Goal: Transaction & Acquisition: Book appointment/travel/reservation

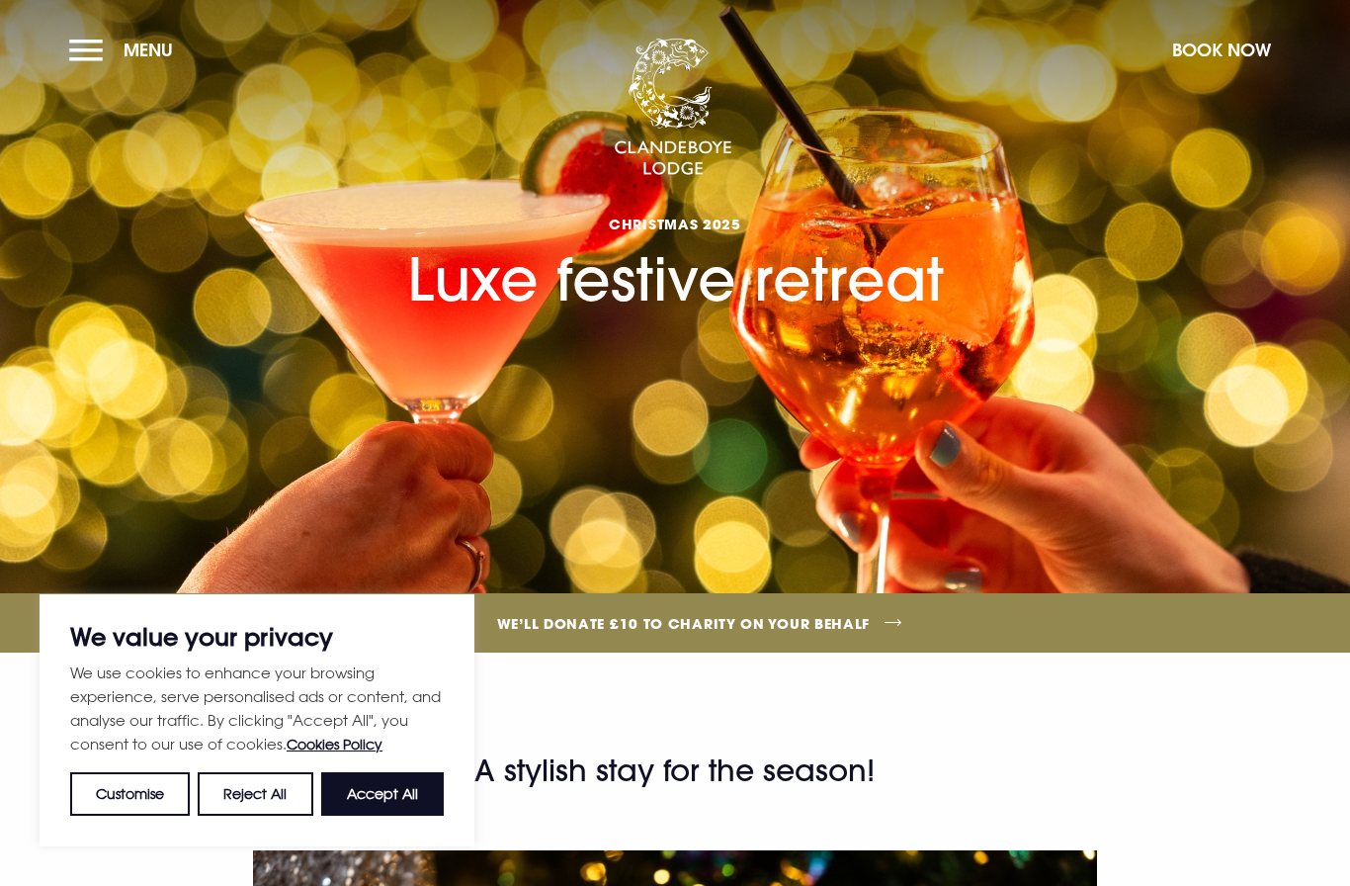
click at [375, 789] on button "Accept All" at bounding box center [382, 793] width 123 height 43
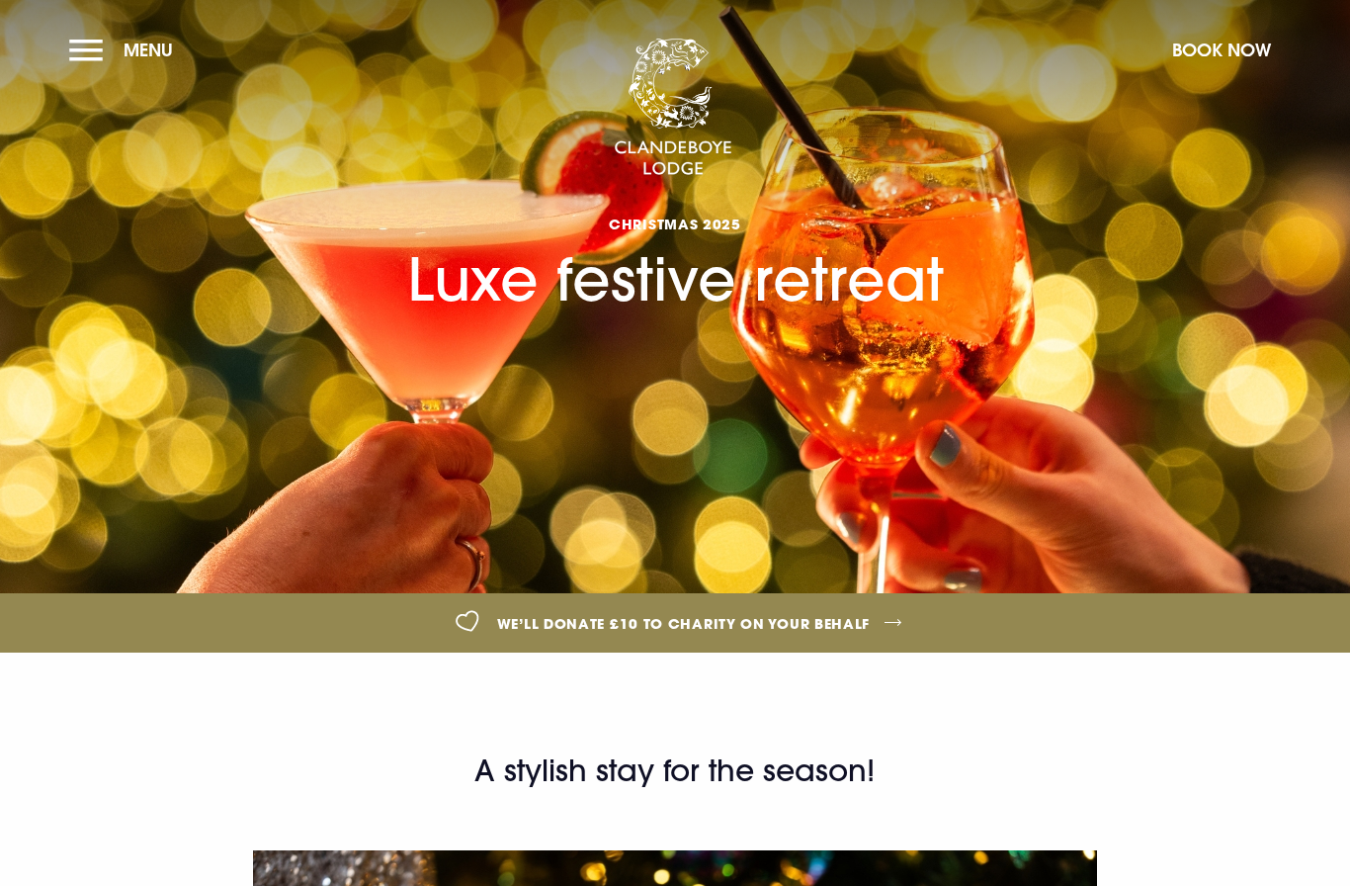
checkbox input "true"
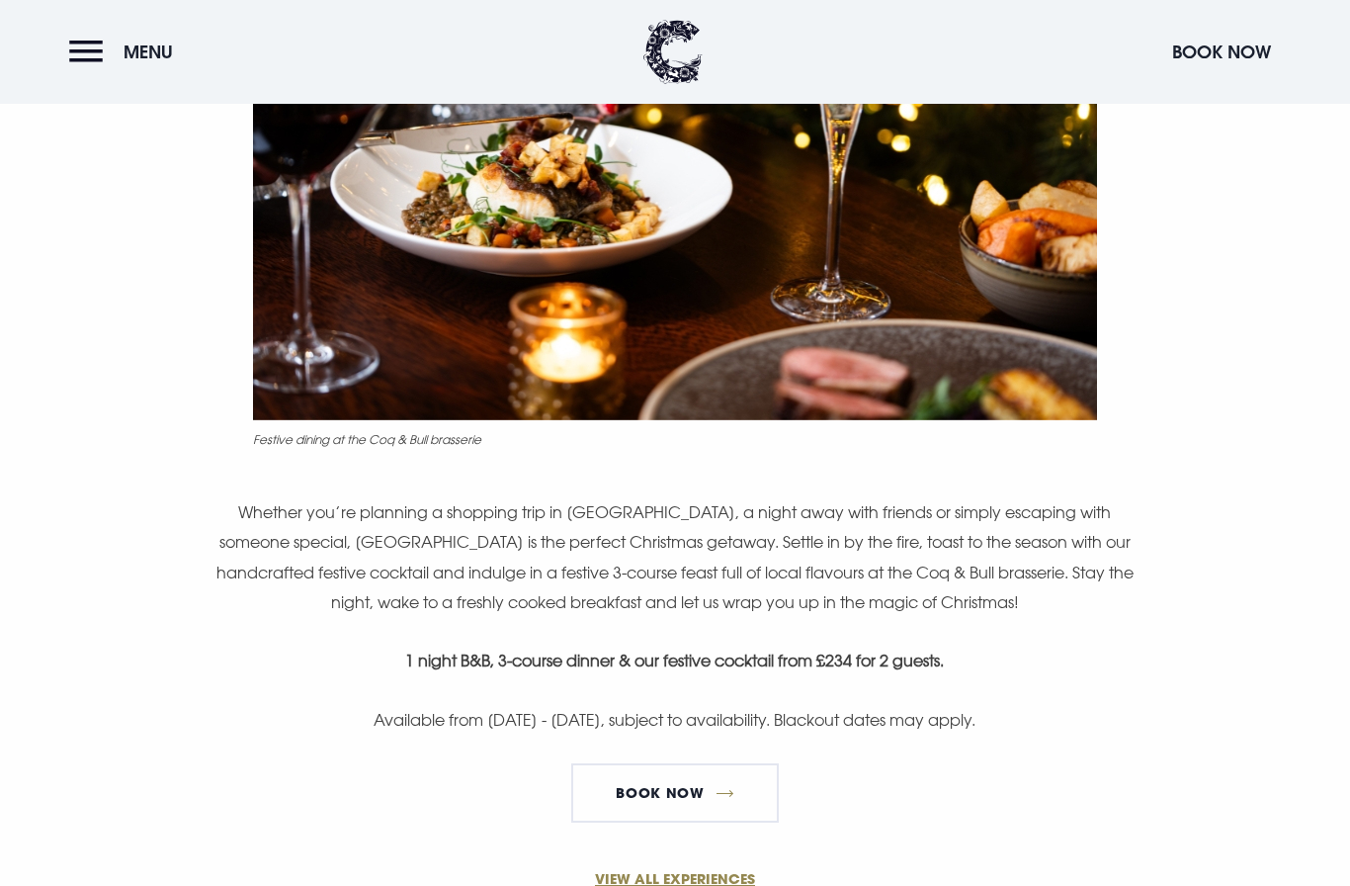
scroll to position [978, 0]
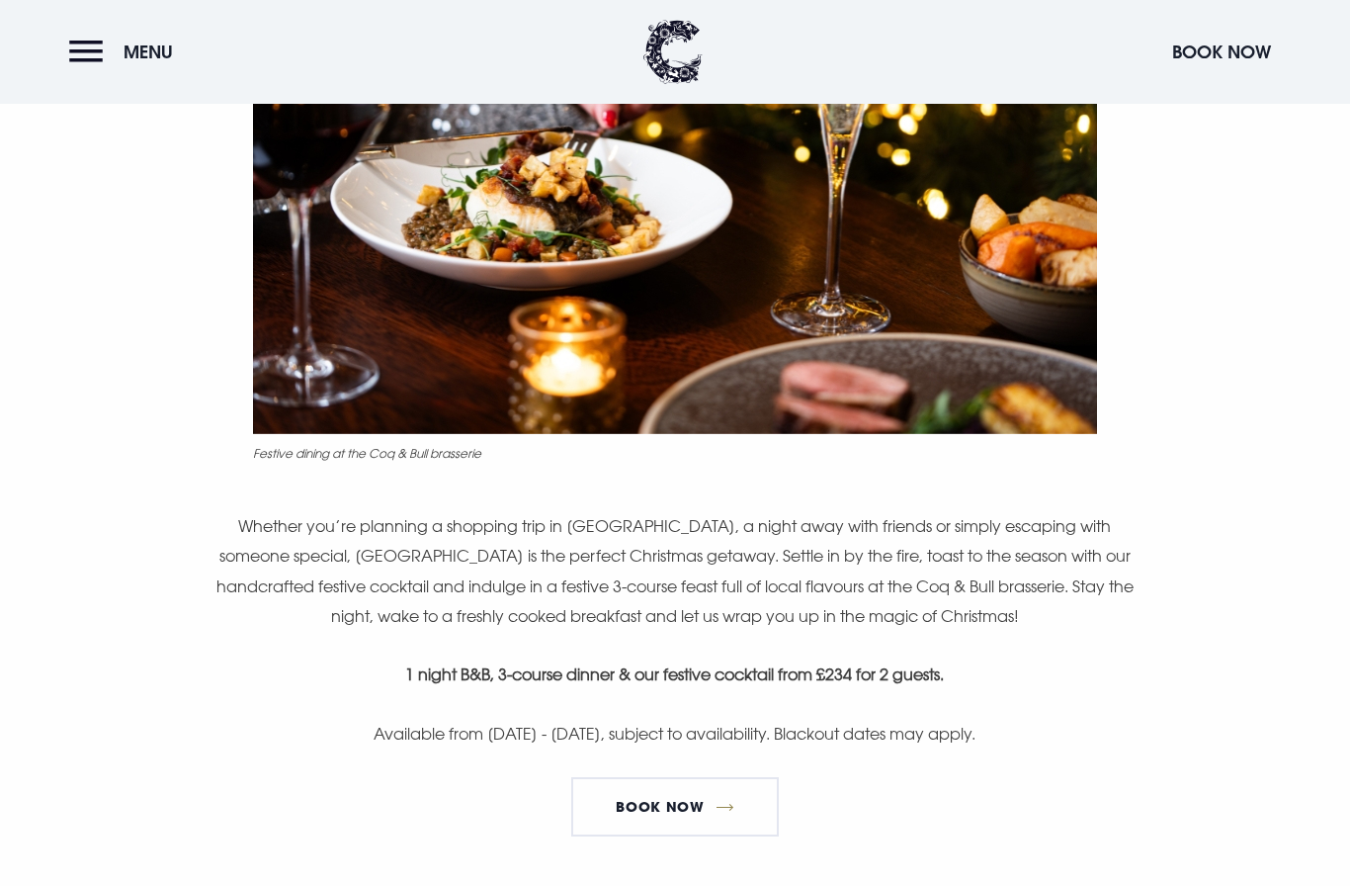
click at [691, 777] on link "Book now" at bounding box center [675, 806] width 208 height 59
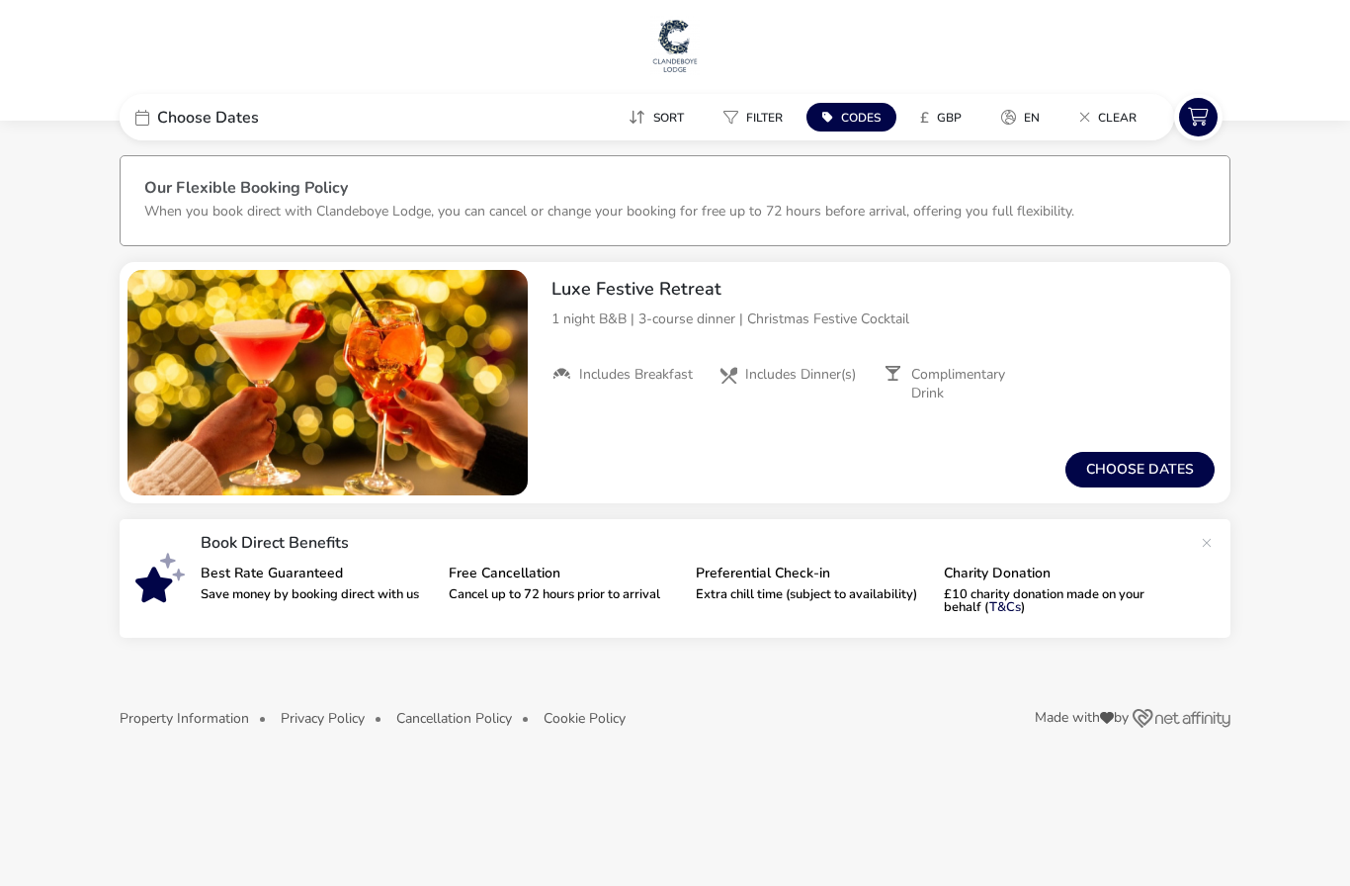
click at [1145, 461] on button "Choose dates" at bounding box center [1139, 470] width 149 height 36
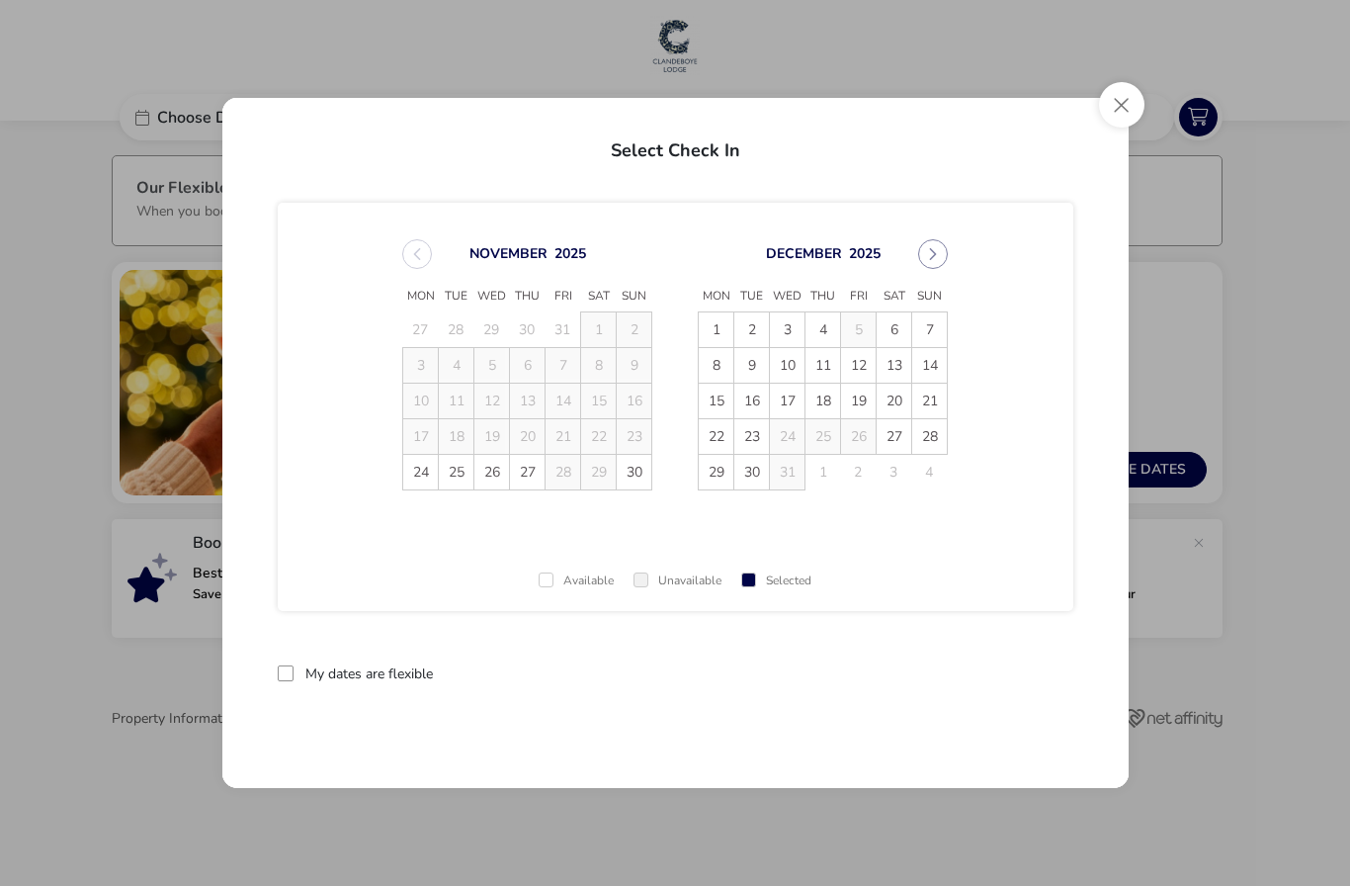
click at [903, 323] on span "6" at bounding box center [894, 329] width 35 height 35
click at [937, 329] on span "7" at bounding box center [930, 330] width 35 height 35
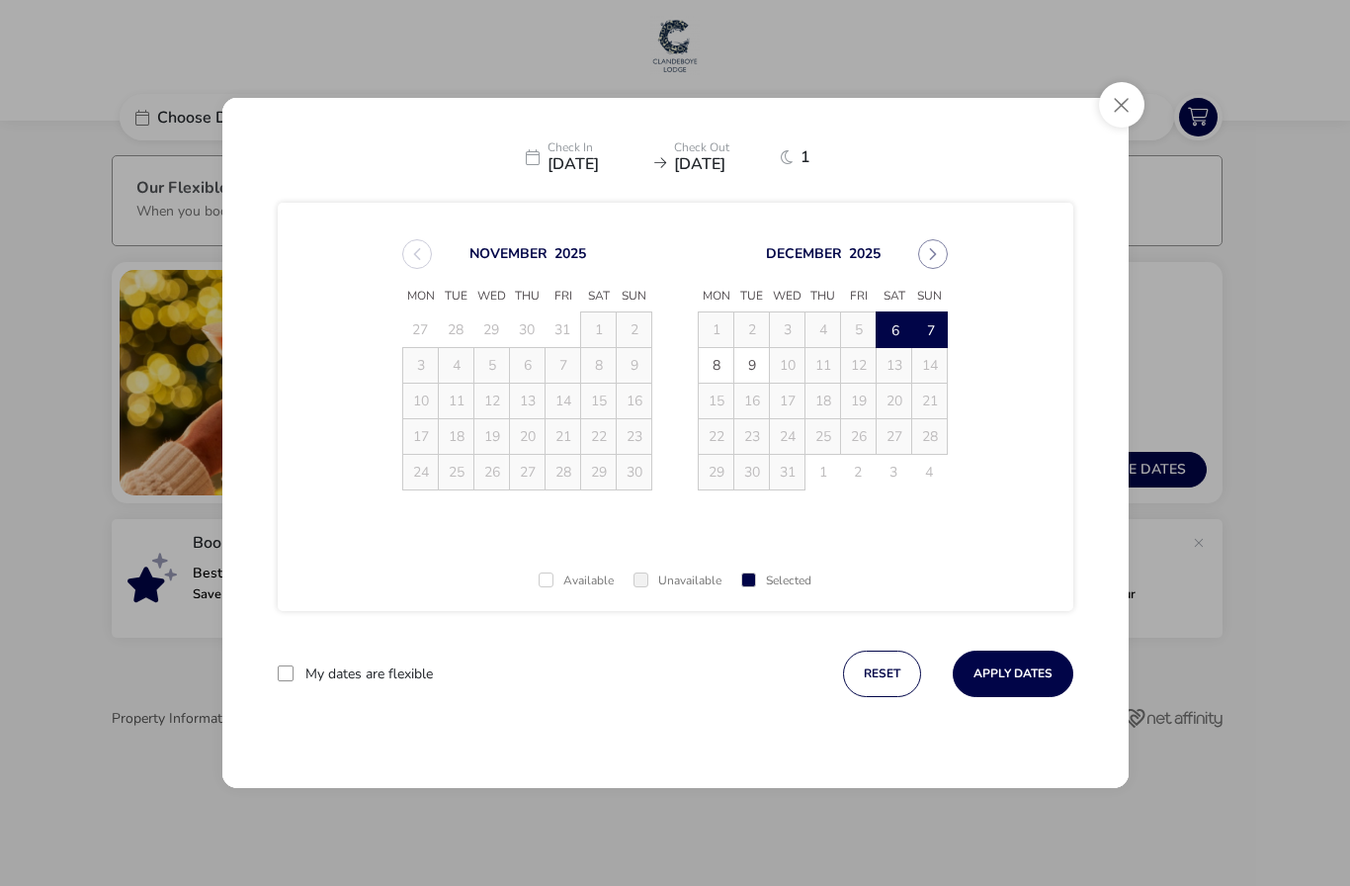
click at [1031, 674] on button "Apply Dates" at bounding box center [1013, 673] width 121 height 46
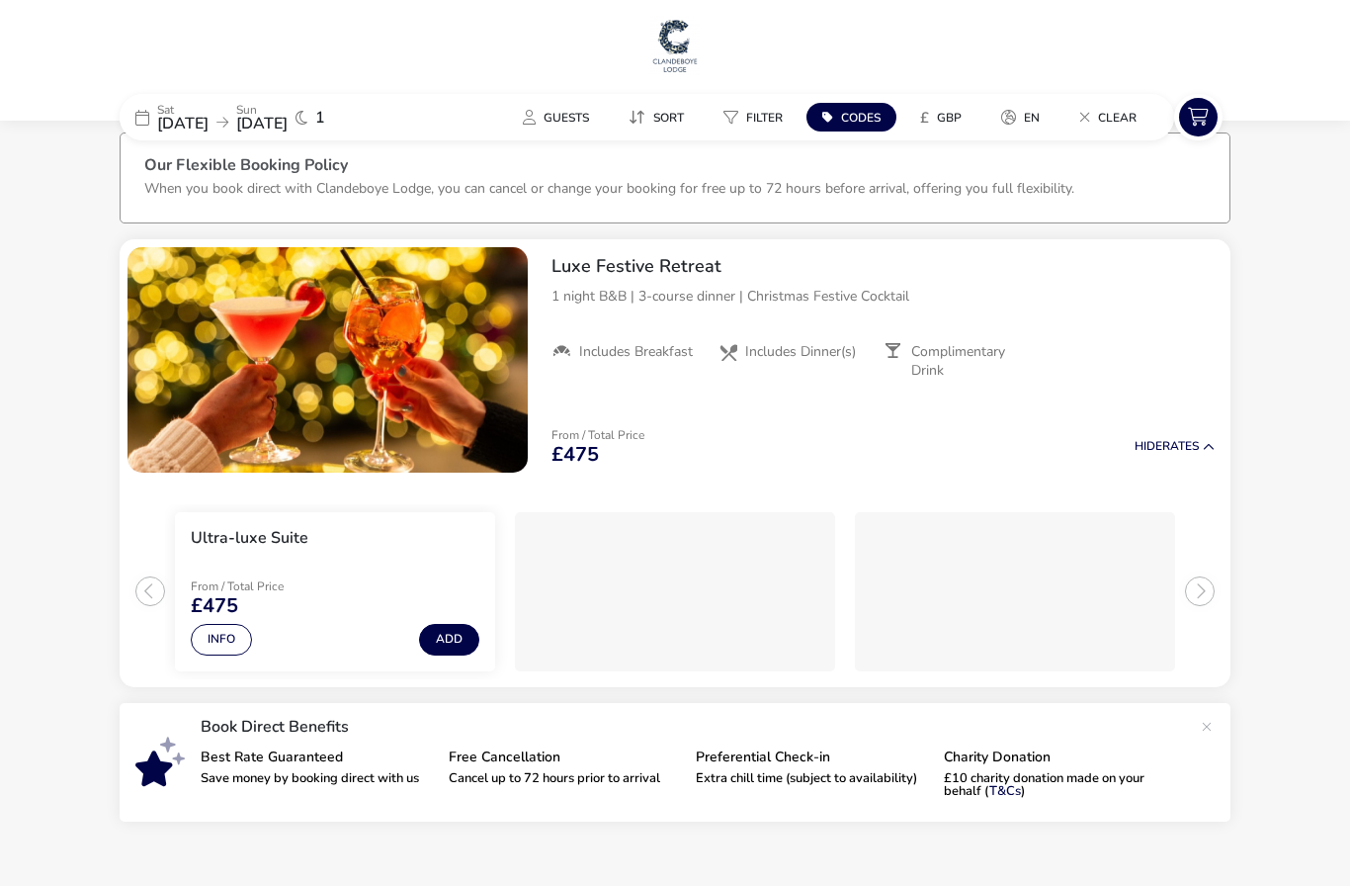
scroll to position [87, 0]
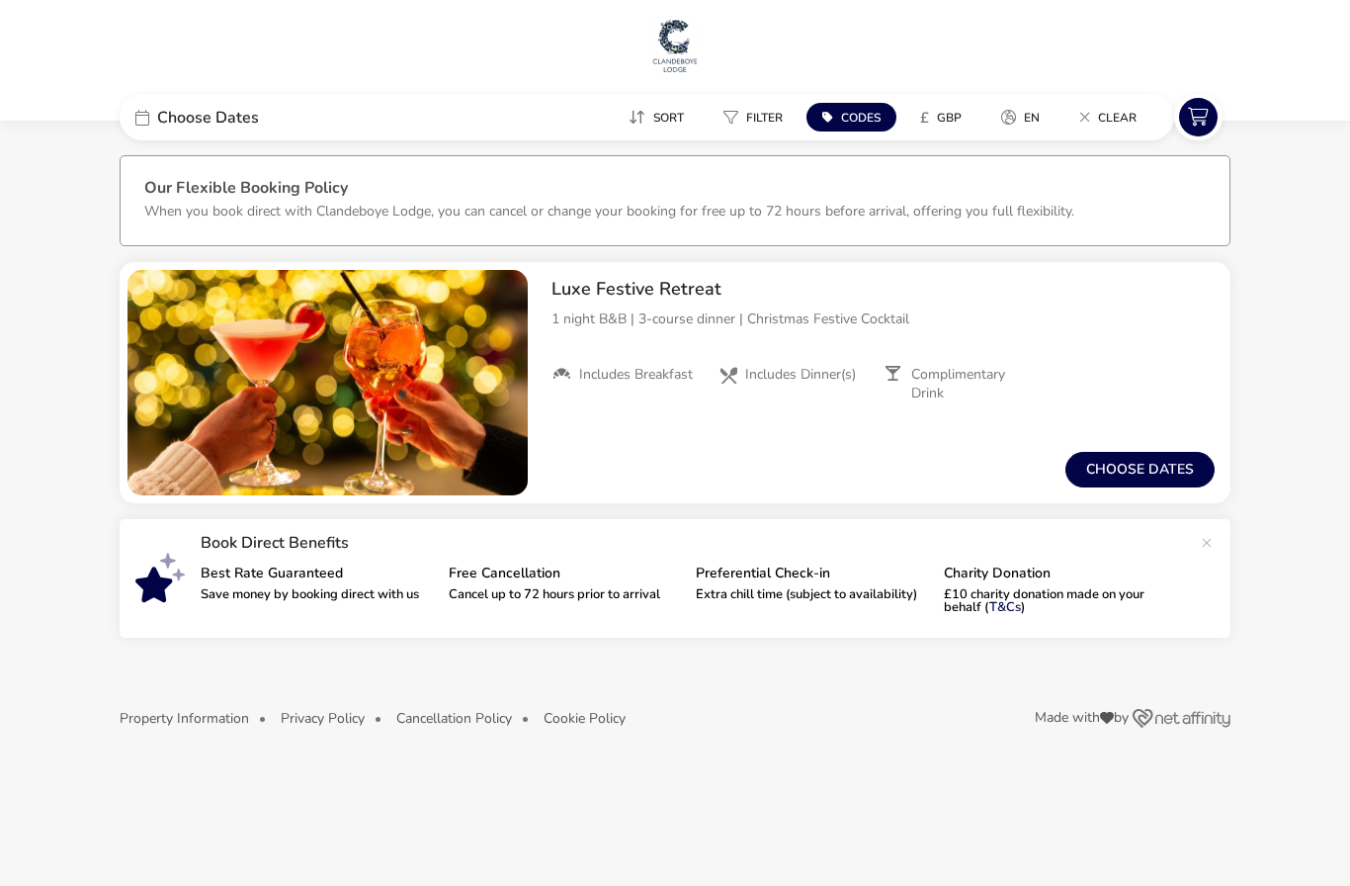
click at [1181, 475] on button "Choose dates" at bounding box center [1139, 470] width 149 height 36
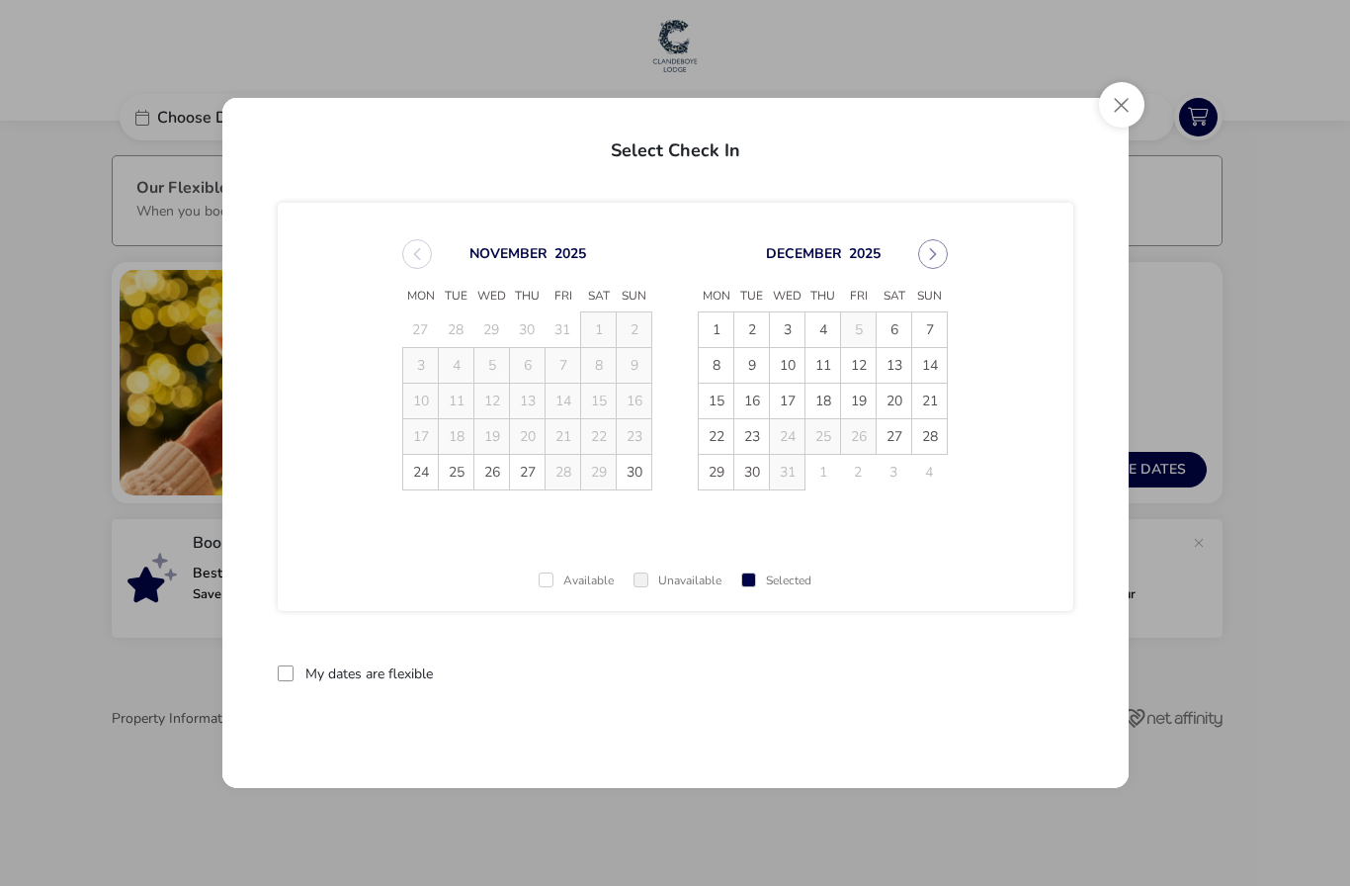
click at [890, 356] on span "13" at bounding box center [894, 365] width 35 height 35
click at [927, 367] on span "14" at bounding box center [929, 365] width 35 height 35
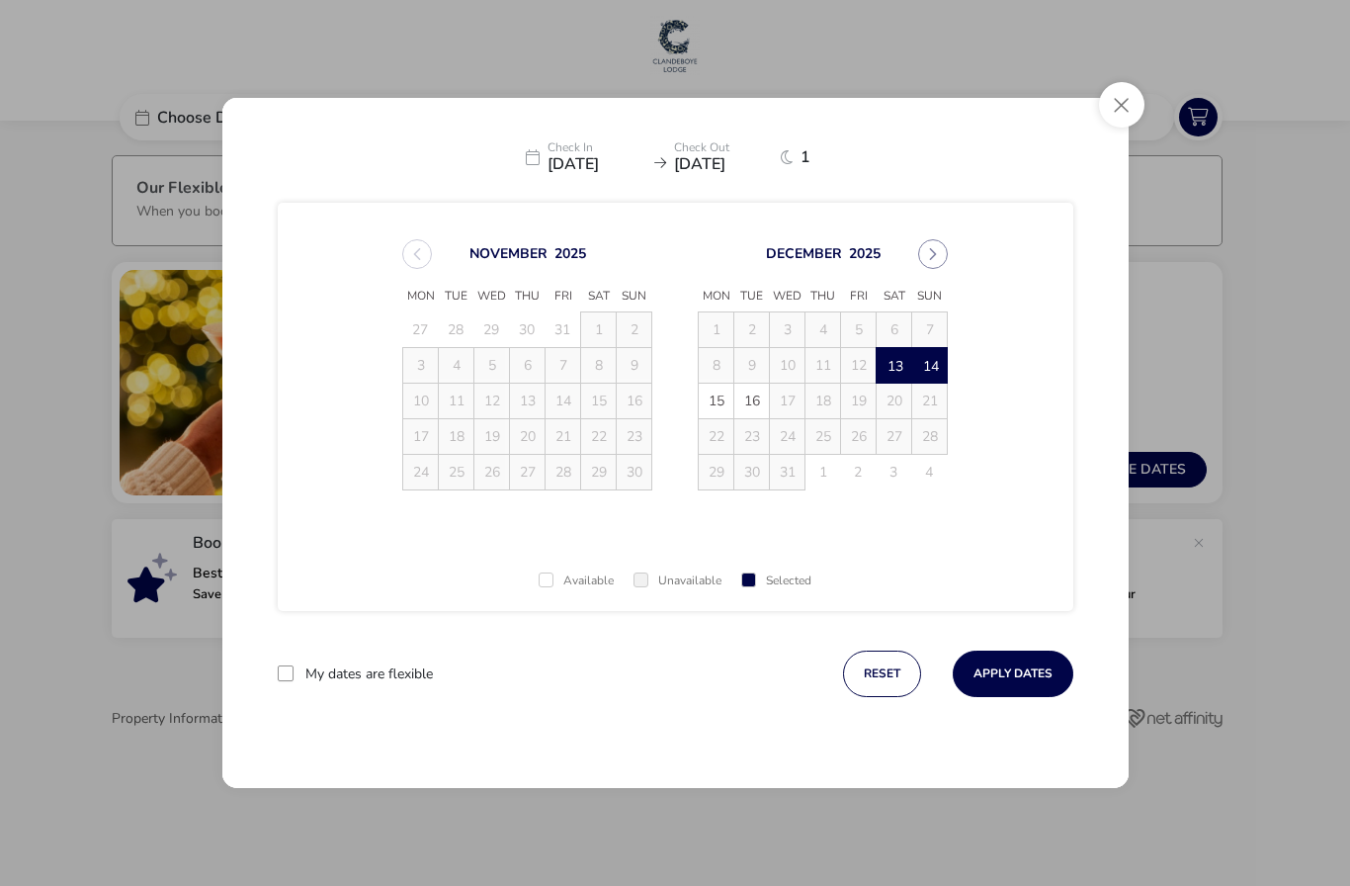
click at [1014, 678] on button "Apply Dates" at bounding box center [1013, 673] width 121 height 46
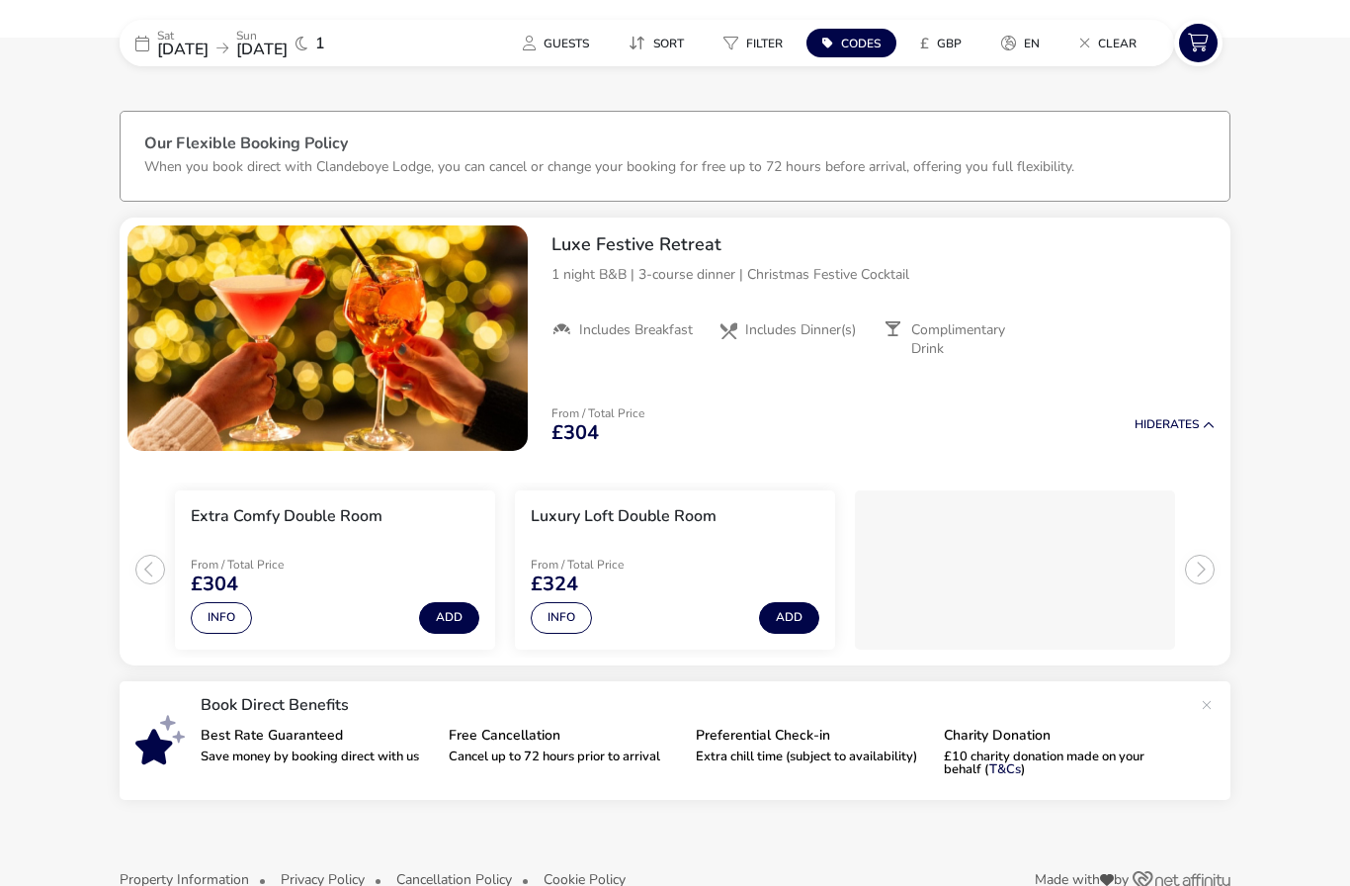
scroll to position [87, 0]
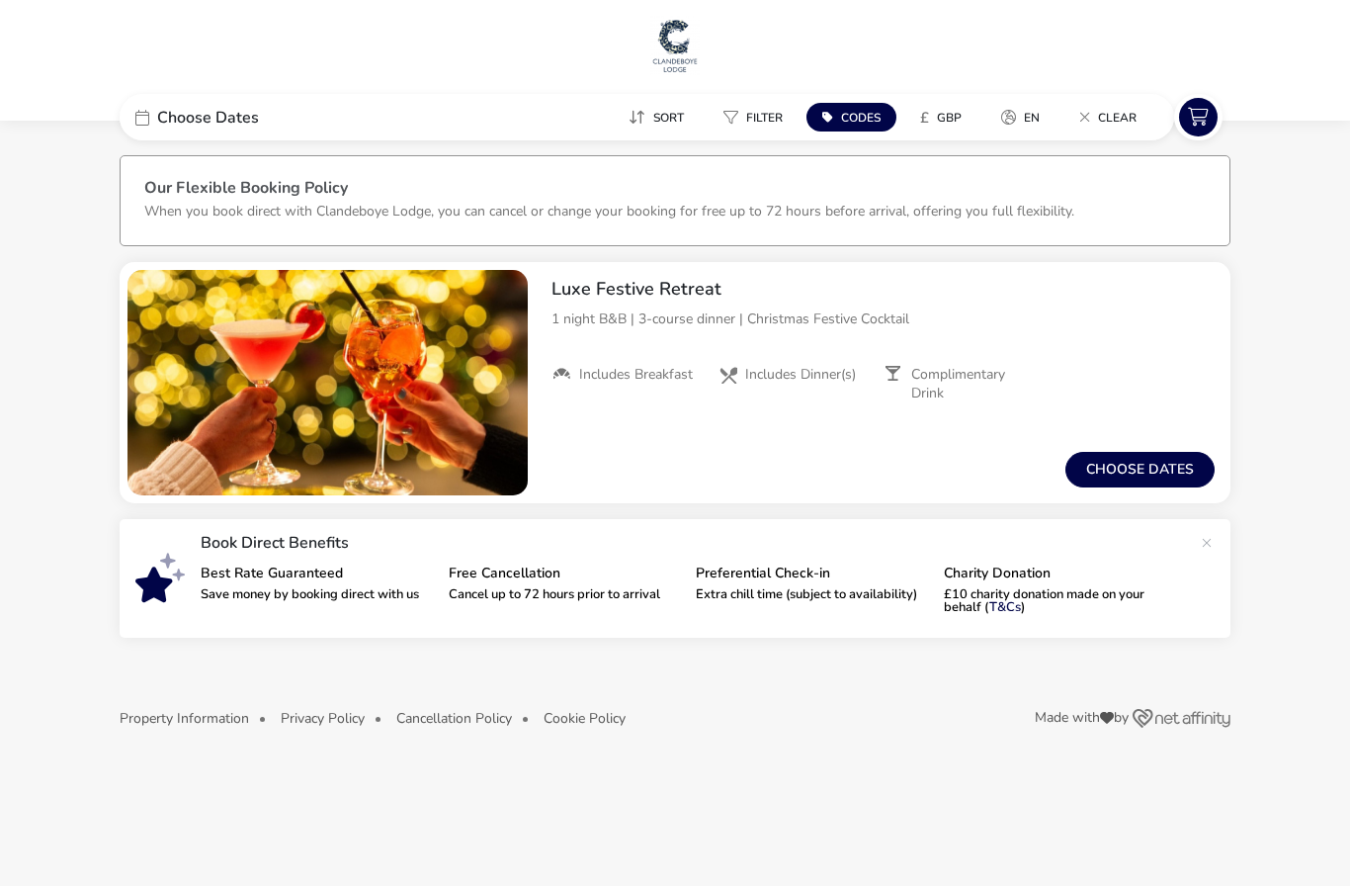
click at [1170, 459] on button "Choose dates" at bounding box center [1139, 470] width 149 height 36
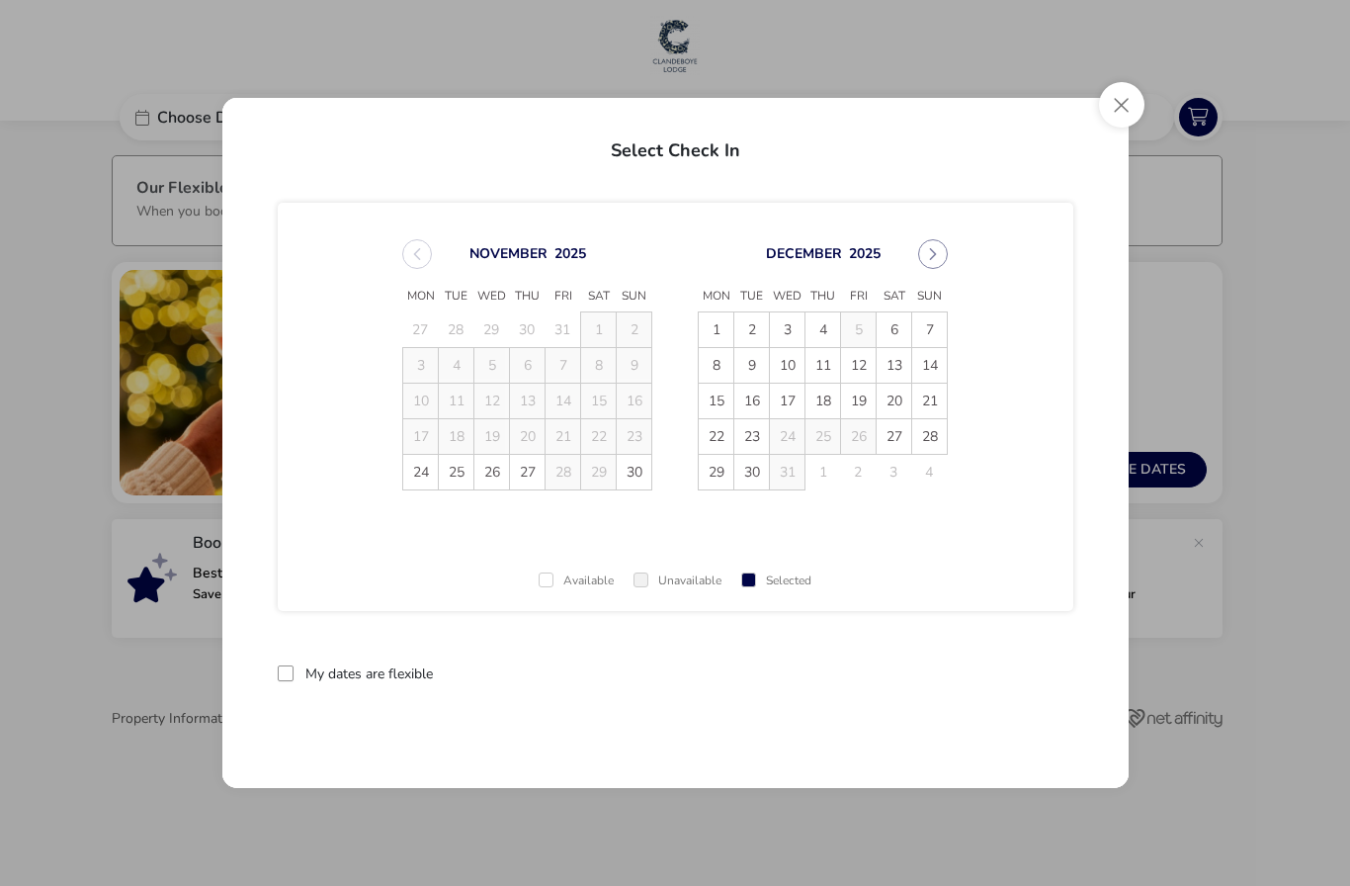
click at [780, 366] on span "10" at bounding box center [787, 365] width 35 height 35
click at [817, 360] on span "11" at bounding box center [822, 365] width 35 height 35
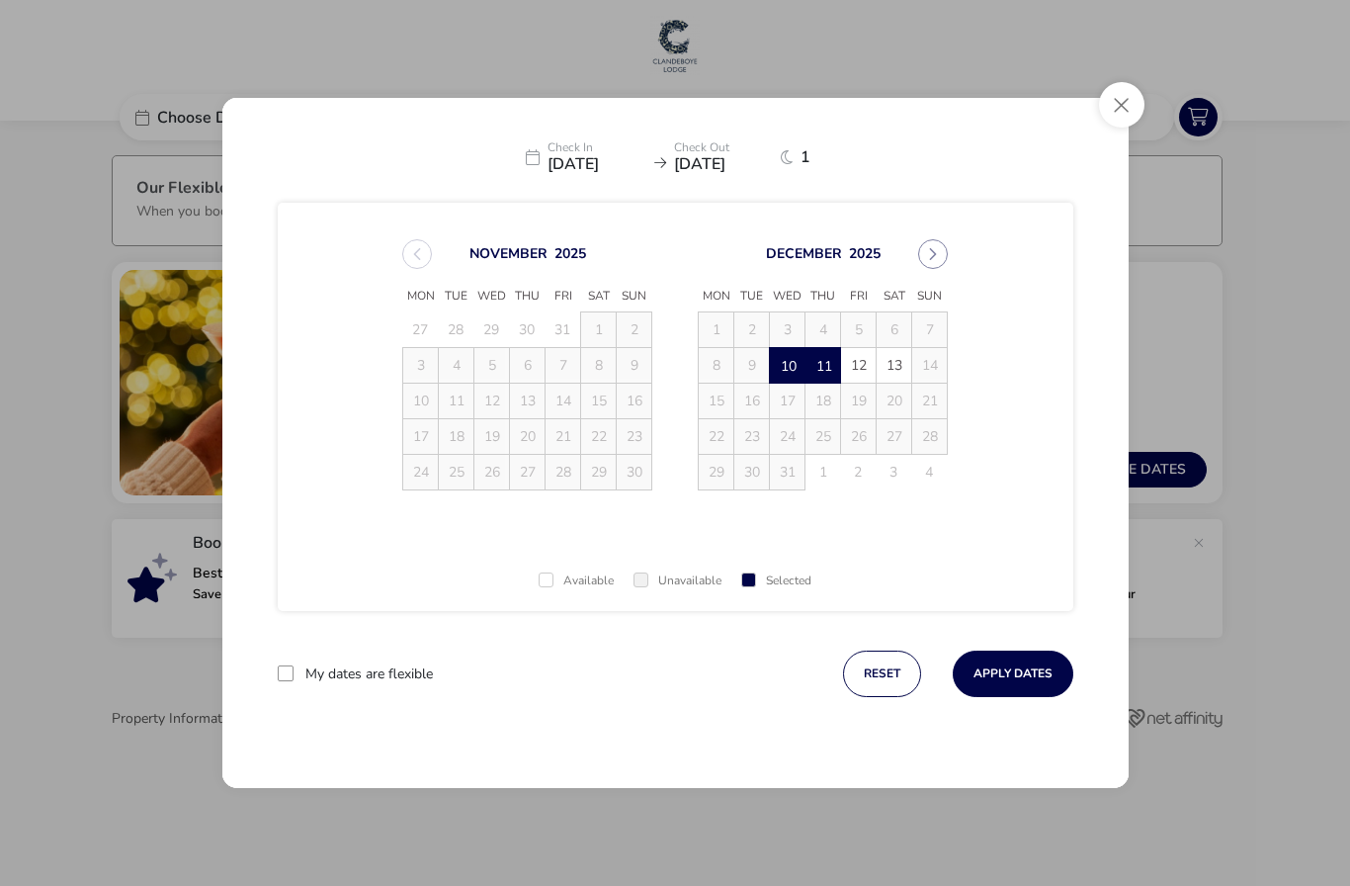
click at [1037, 666] on button "Apply Dates" at bounding box center [1013, 673] width 121 height 46
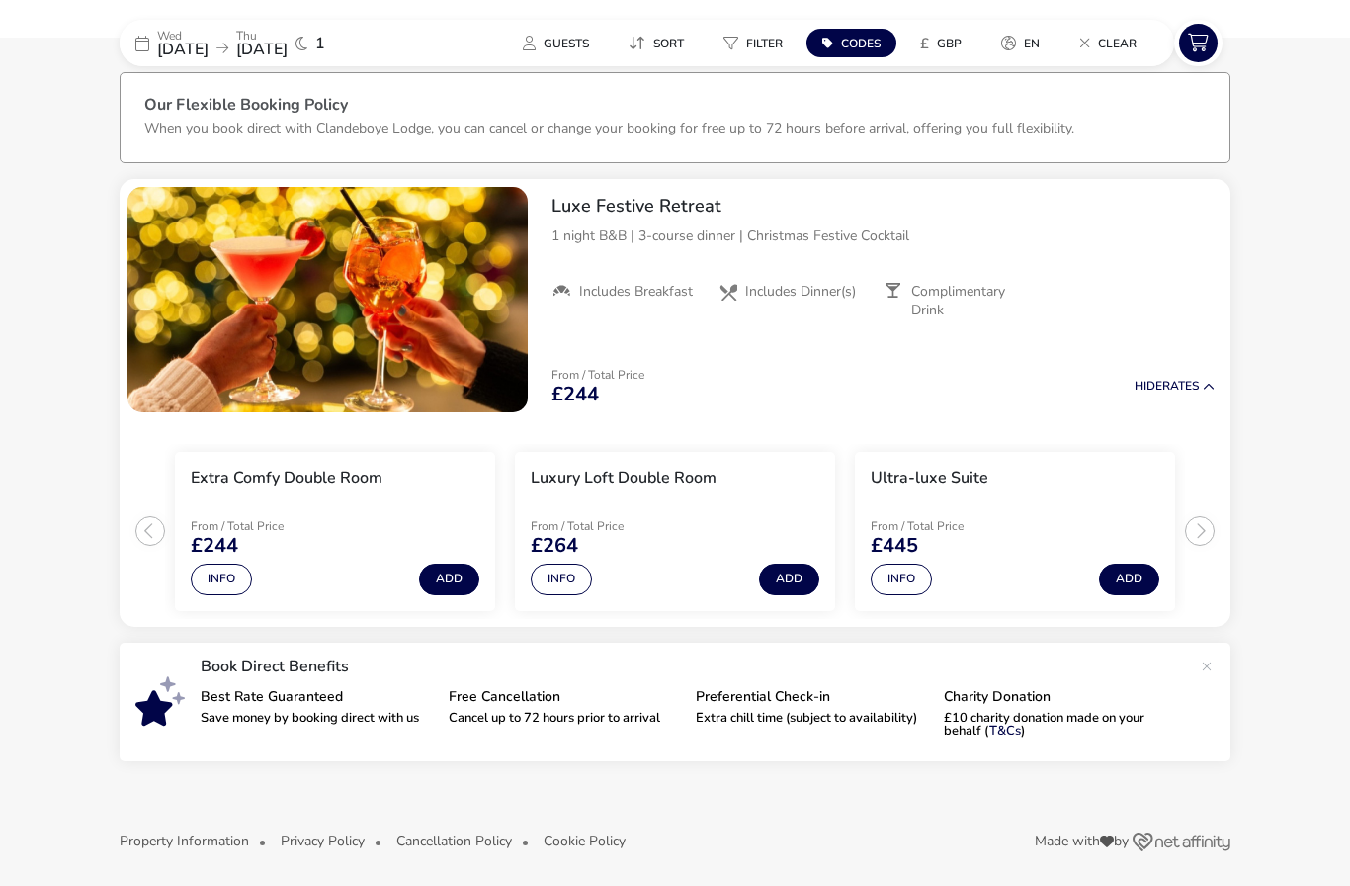
scroll to position [87, 0]
